Goal: Information Seeking & Learning: Learn about a topic

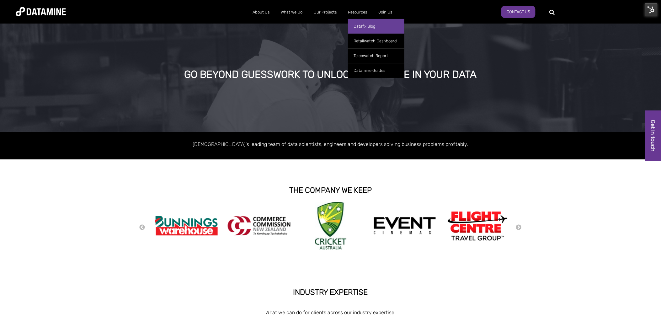
click at [361, 23] on link "Datafix Blog" at bounding box center [376, 26] width 56 height 15
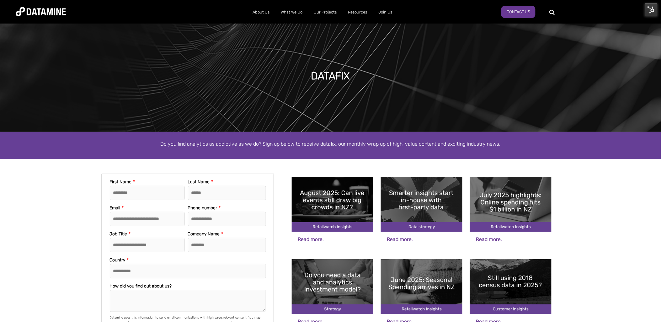
click at [327, 191] on img at bounding box center [333, 204] width 82 height 55
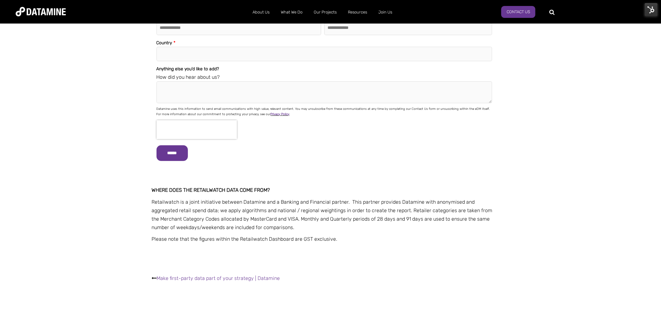
scroll to position [832, 0]
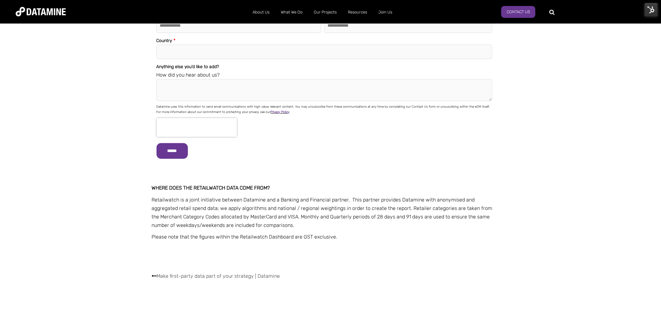
click at [230, 273] on link "Make first-party data part of your strategy | Datamine" at bounding box center [218, 276] width 123 height 6
